Goal: Task Accomplishment & Management: Complete application form

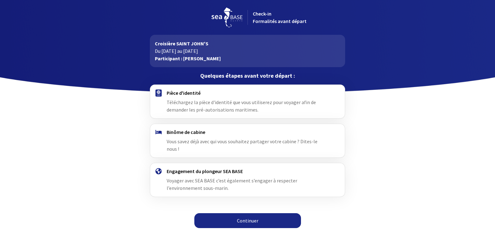
click at [223, 214] on link "Continuer" at bounding box center [247, 220] width 107 height 15
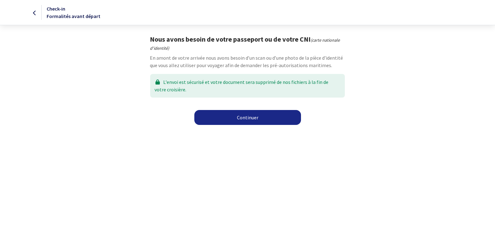
click at [237, 119] on link "Continuer" at bounding box center [247, 117] width 107 height 15
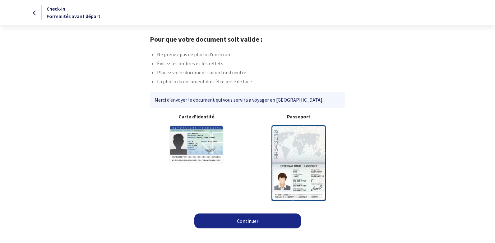
click at [245, 219] on link "Continuer" at bounding box center [247, 221] width 107 height 15
